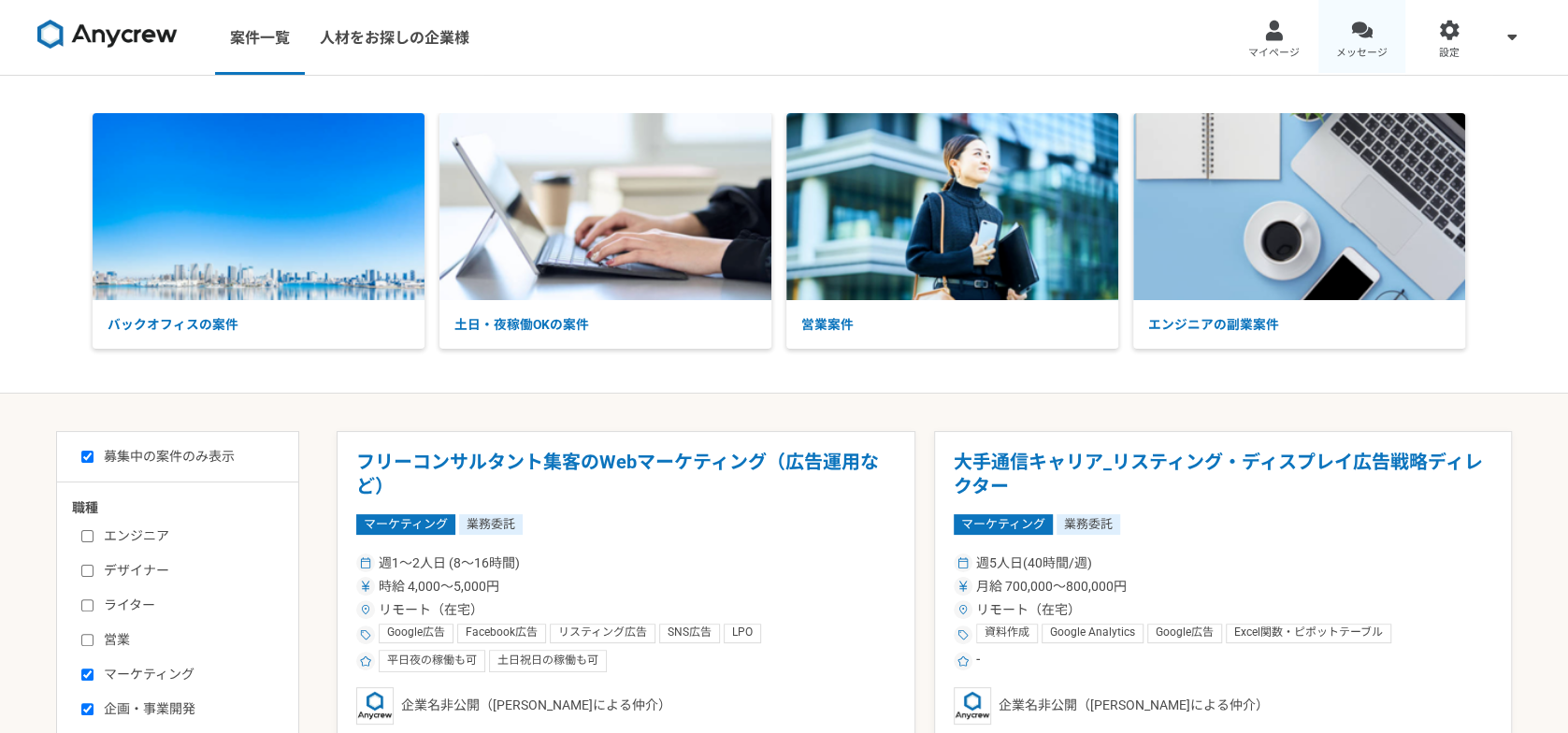
click at [1363, 40] on link "メッセージ" at bounding box center [1362, 37] width 88 height 75
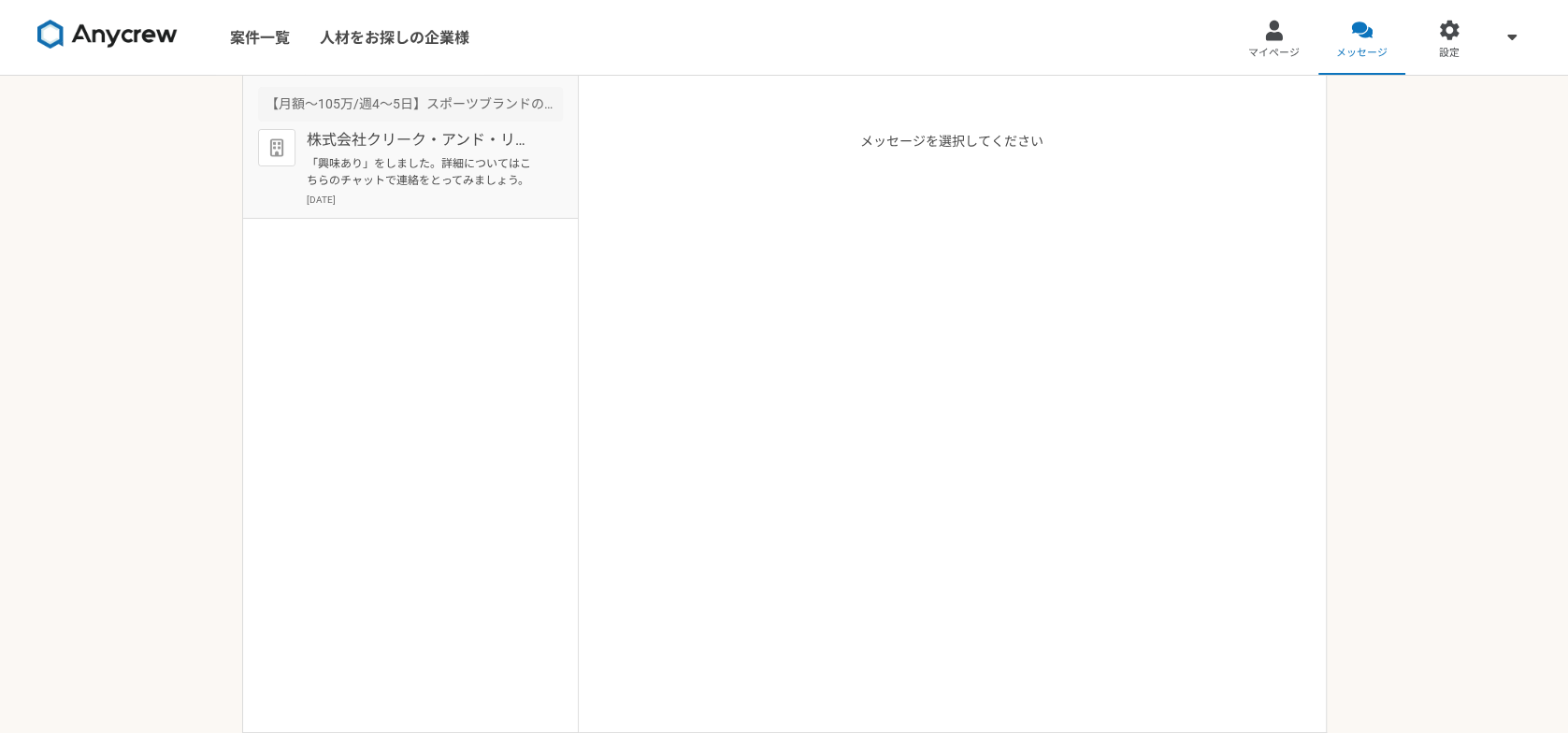
click at [427, 164] on p "「興味あり」をしました。詳細についてはこちらのチャットで連絡をとってみましょう。" at bounding box center [422, 172] width 231 height 33
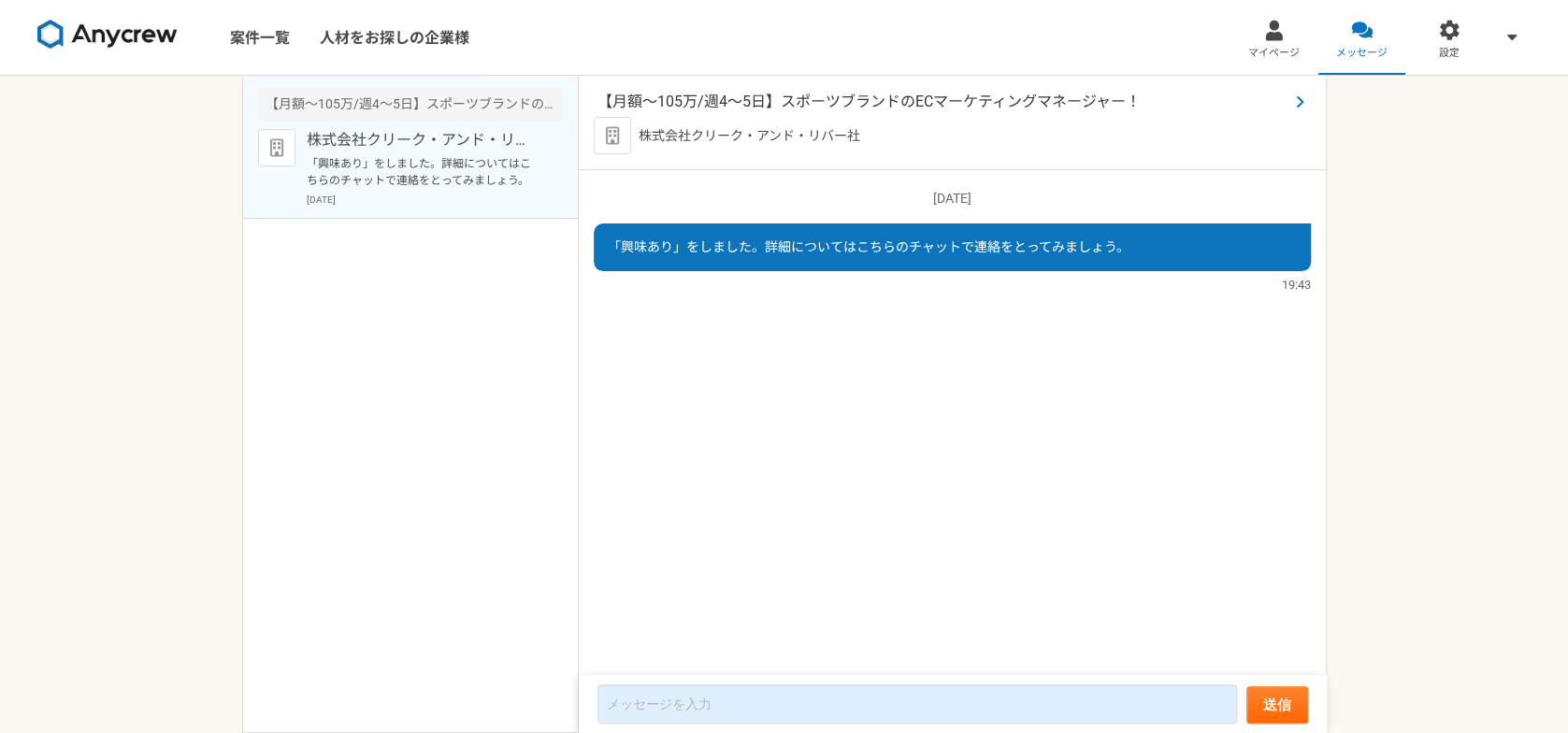
click at [1180, 104] on span "【月額～105万/週4～5日】スポーツブランドのECマーケティングマネージャー！" at bounding box center [942, 101] width 691 height 23
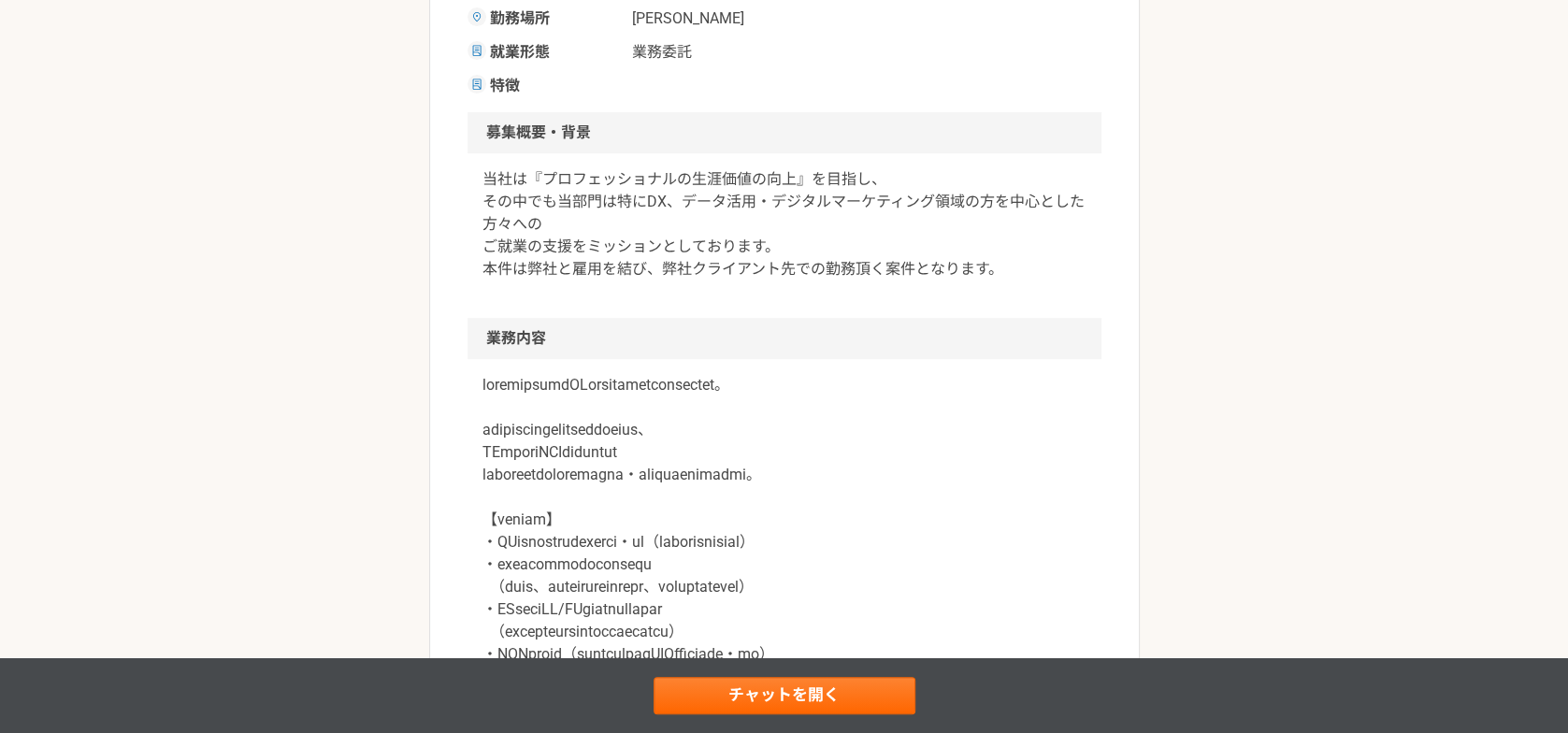
scroll to position [654, 0]
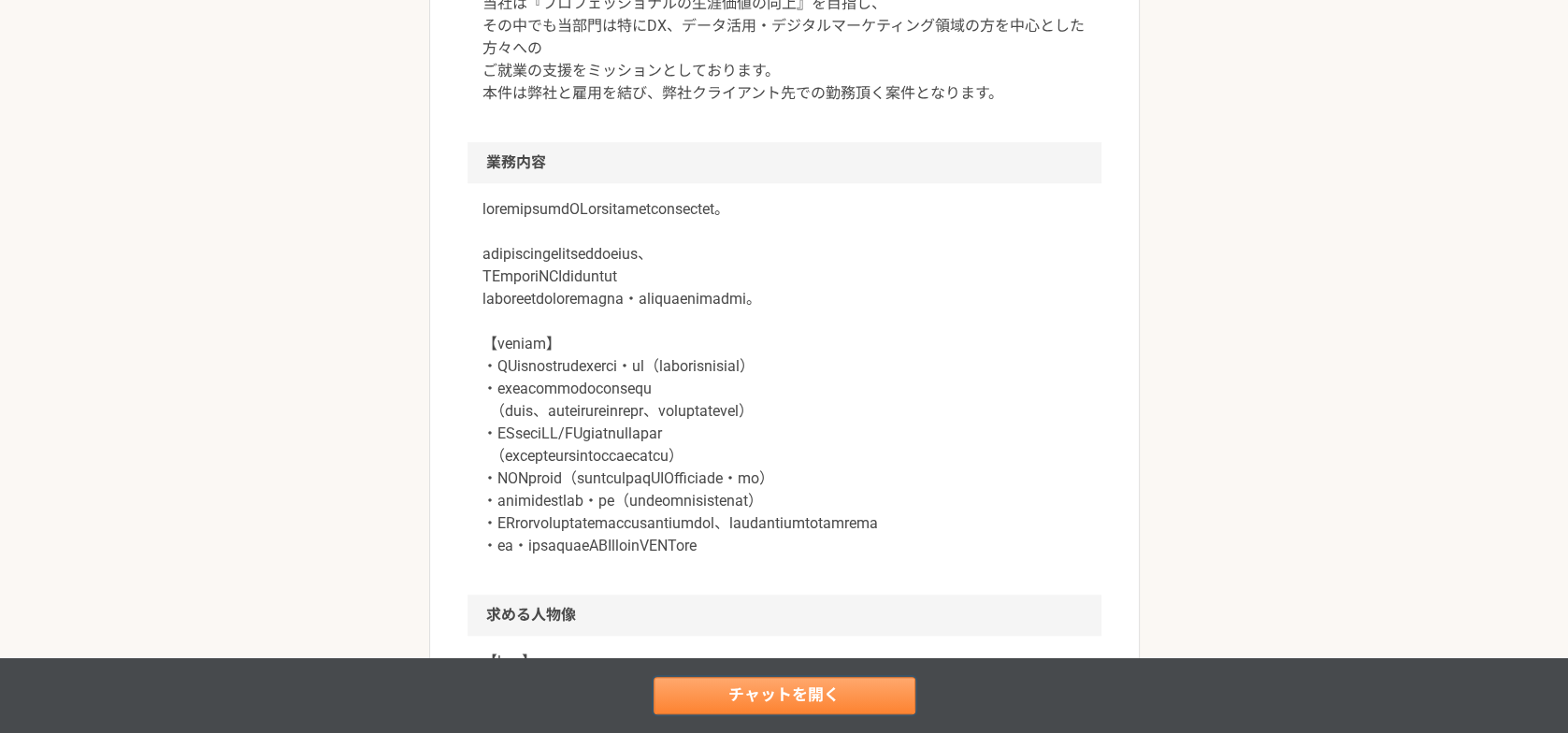
click at [823, 697] on link "チャットを開く" at bounding box center [784, 696] width 262 height 37
